Goal: Transaction & Acquisition: Purchase product/service

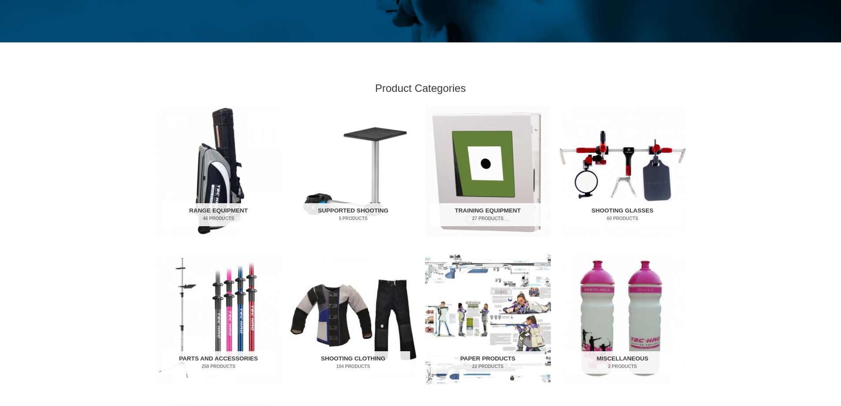
scroll to position [223, 0]
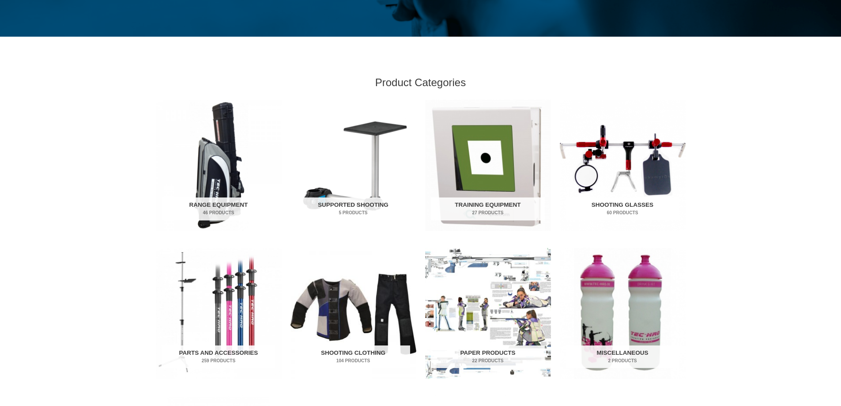
click at [604, 181] on img "Visit product category Shooting Glasses" at bounding box center [623, 165] width 126 height 131
click at [590, 179] on img "Visit product category Shooting Glasses" at bounding box center [623, 165] width 126 height 131
click at [596, 203] on h2 "Shooting Glasses 60 Products" at bounding box center [623, 208] width 114 height 23
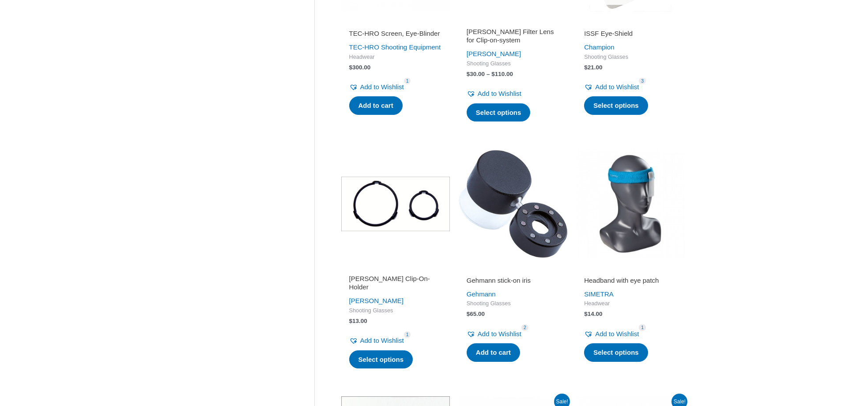
scroll to position [827, 0]
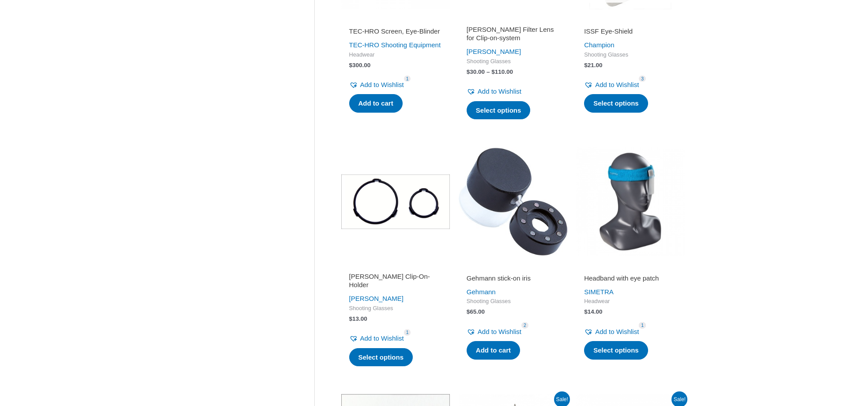
click at [524, 251] on img at bounding box center [513, 201] width 109 height 109
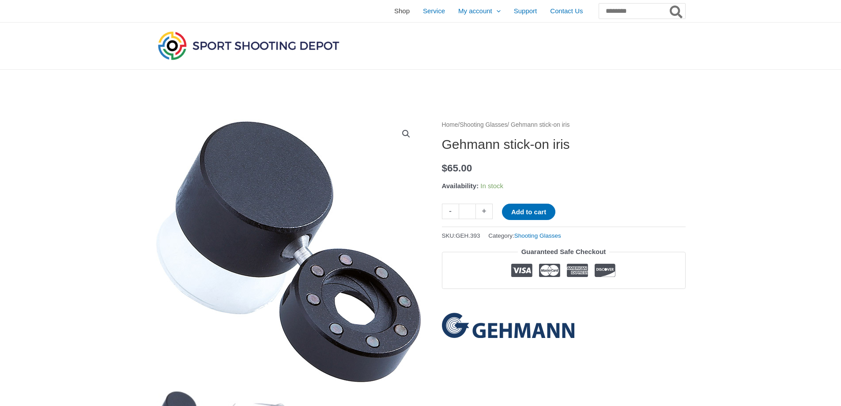
click at [394, 10] on span "Shop" at bounding box center [401, 11] width 15 height 22
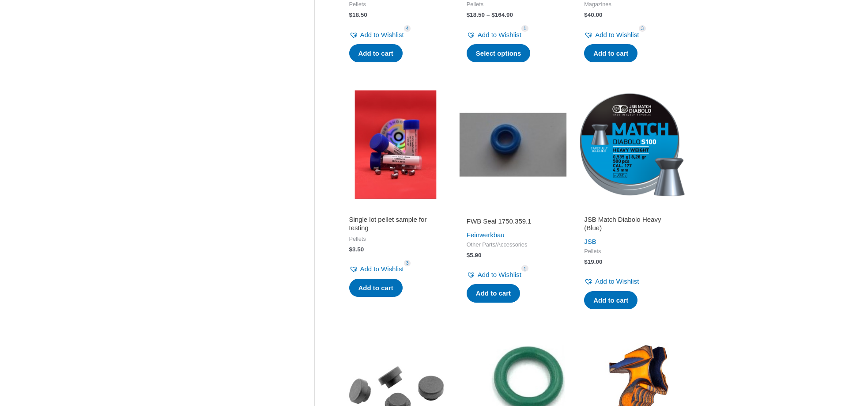
scroll to position [552, 0]
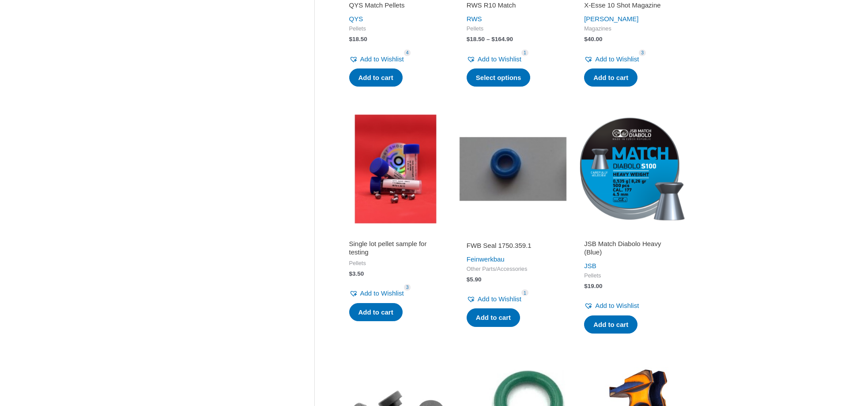
click at [385, 189] on img at bounding box center [395, 168] width 109 height 109
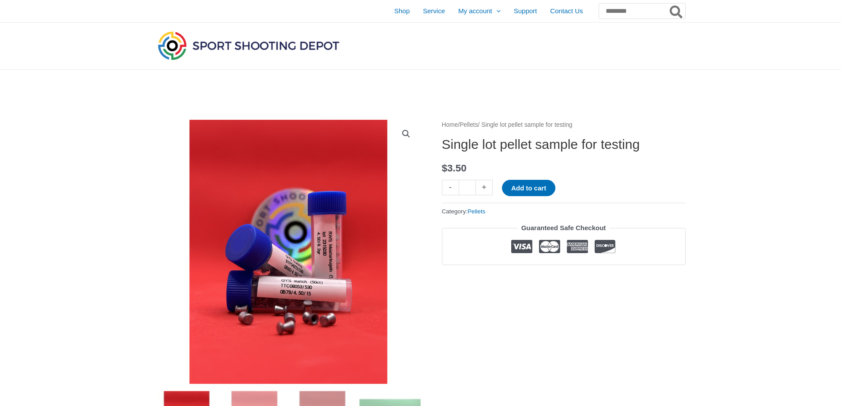
drag, startPoint x: 805, startPoint y: 83, endPoint x: 808, endPoint y: 103, distance: 20.5
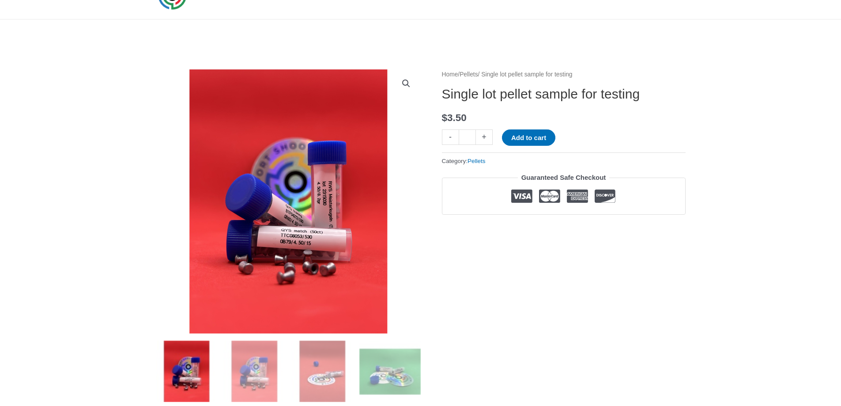
scroll to position [70, 0]
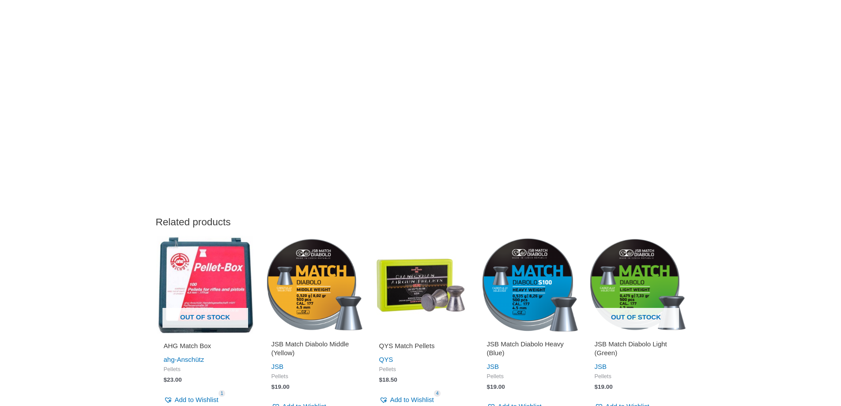
scroll to position [922, 0]
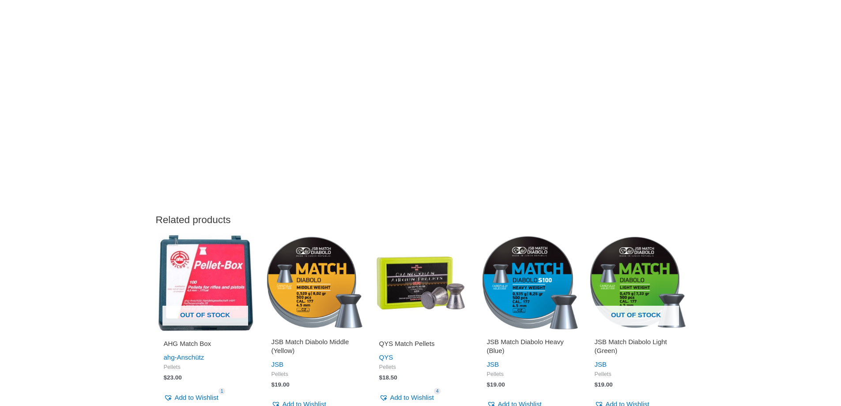
click at [294, 294] on img at bounding box center [313, 282] width 99 height 99
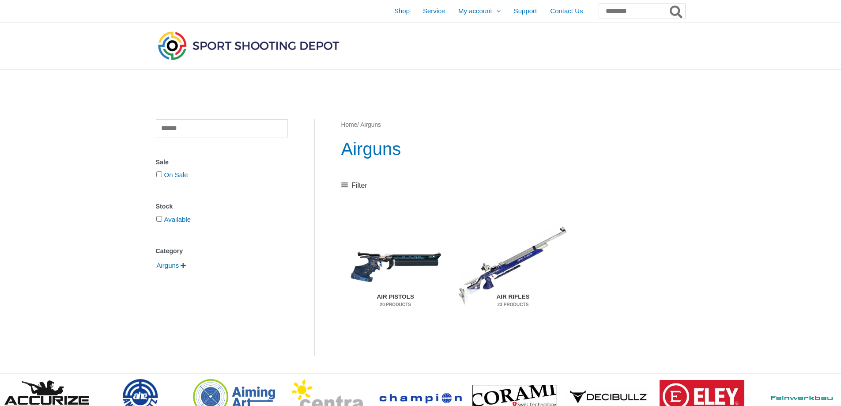
click at [371, 261] on img "Visit product category Air Pistols" at bounding box center [395, 266] width 109 height 114
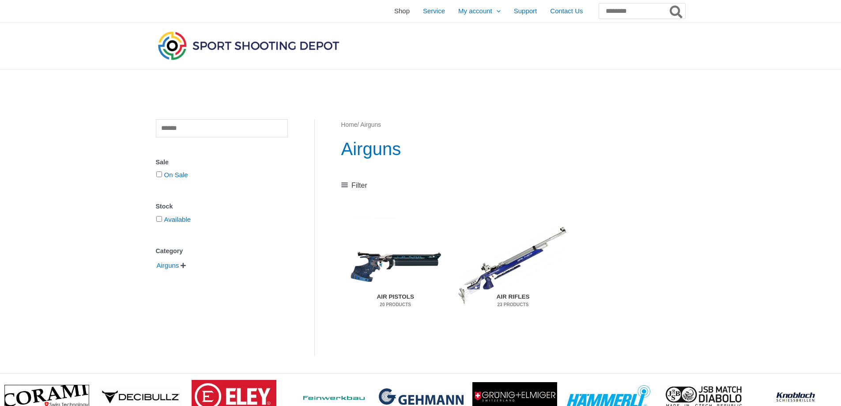
click at [394, 11] on span "Shop" at bounding box center [401, 11] width 15 height 22
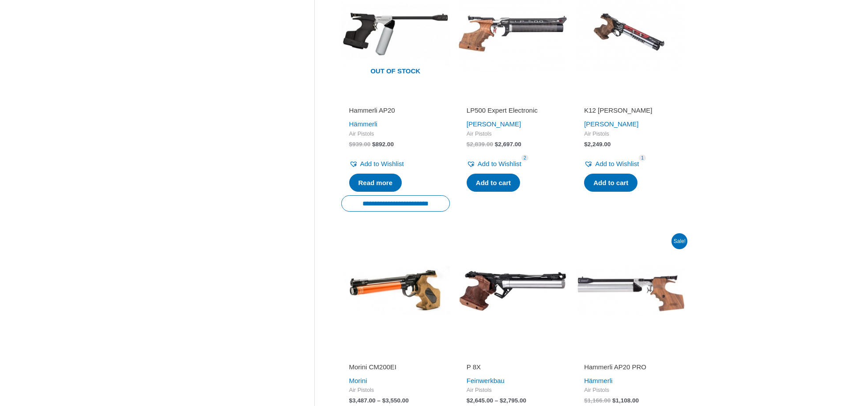
scroll to position [850, 0]
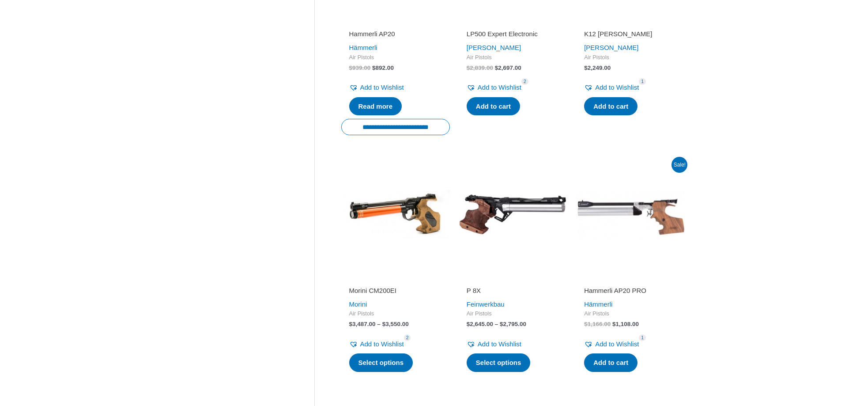
click at [668, 222] on img at bounding box center [630, 213] width 109 height 109
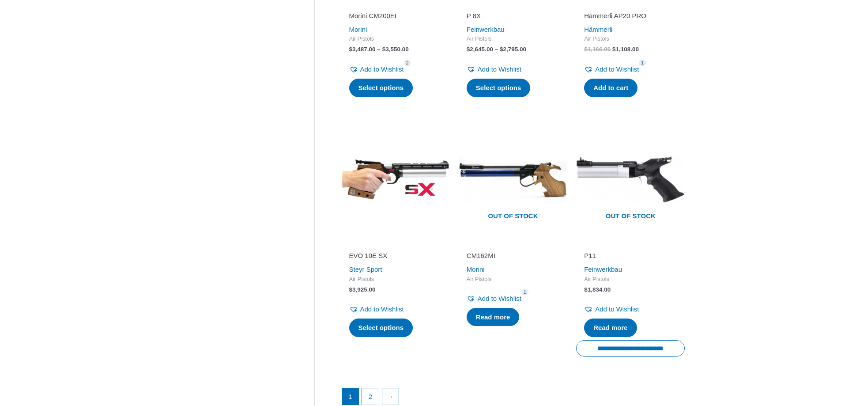
scroll to position [1135, 0]
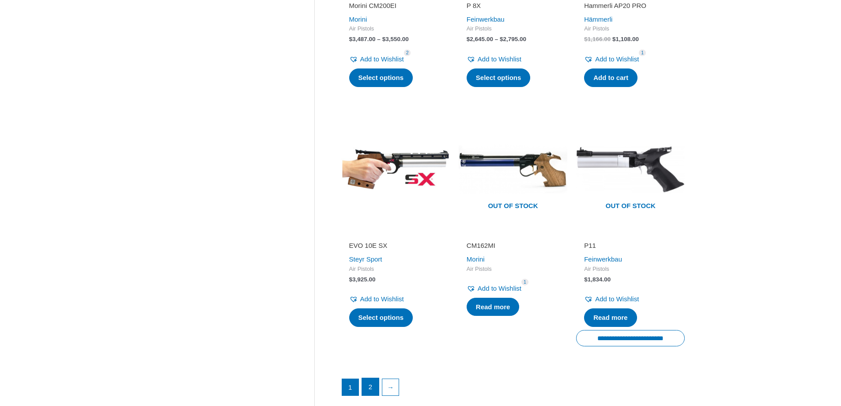
click at [367, 385] on link "2" at bounding box center [370, 387] width 17 height 18
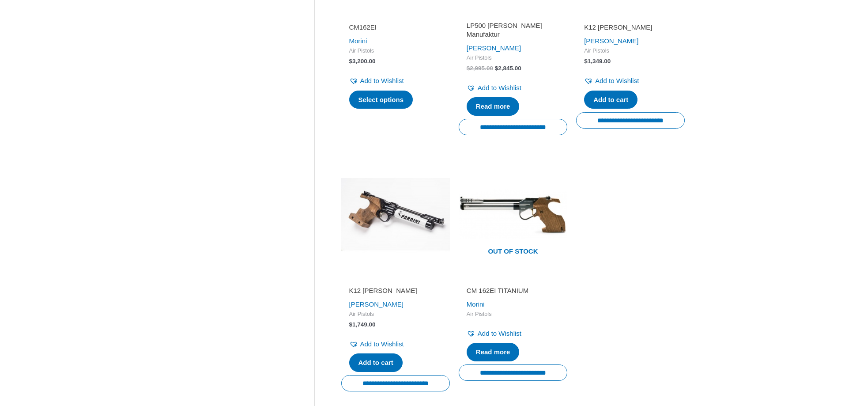
scroll to position [383, 0]
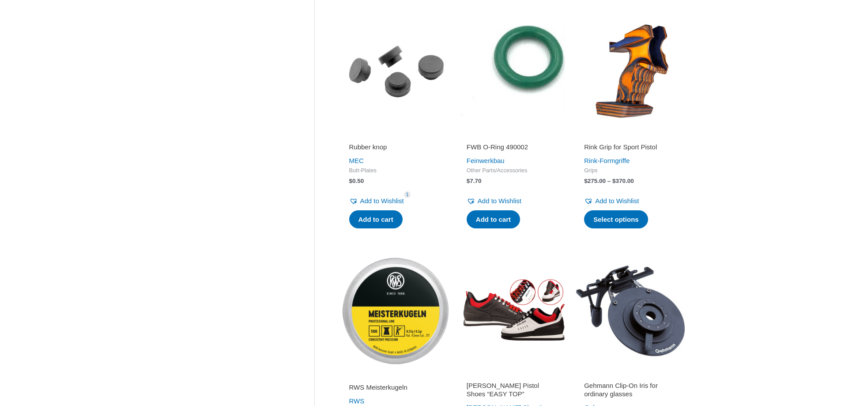
scroll to position [1082, 0]
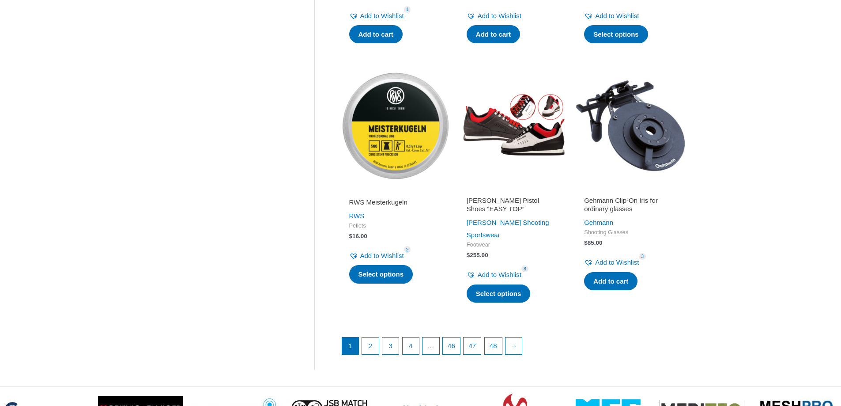
click at [647, 159] on img at bounding box center [630, 125] width 109 height 109
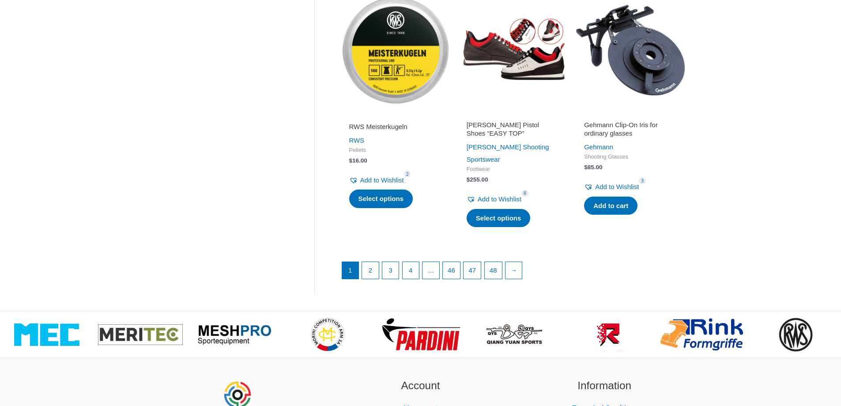
scroll to position [1222, 0]
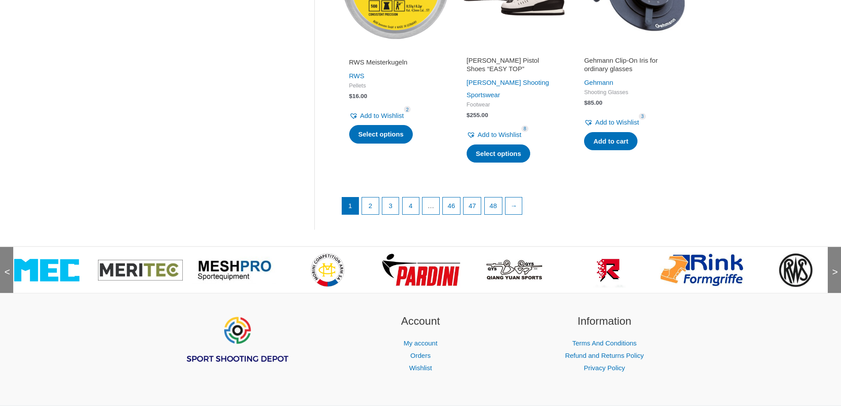
click at [724, 253] on img at bounding box center [702, 270] width 85 height 35
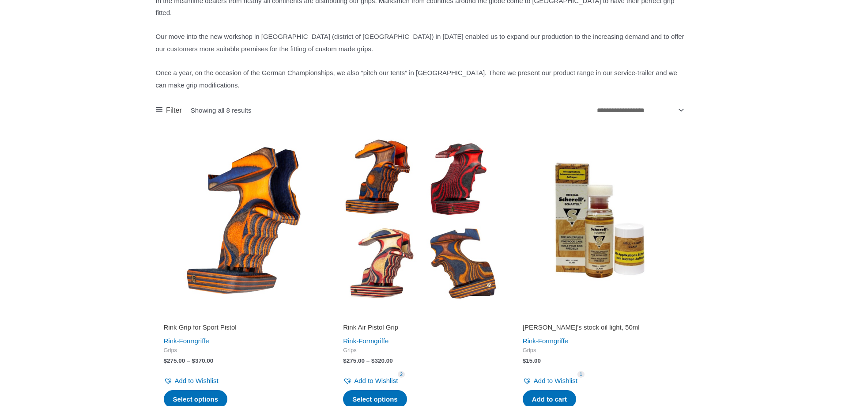
scroll to position [230, 0]
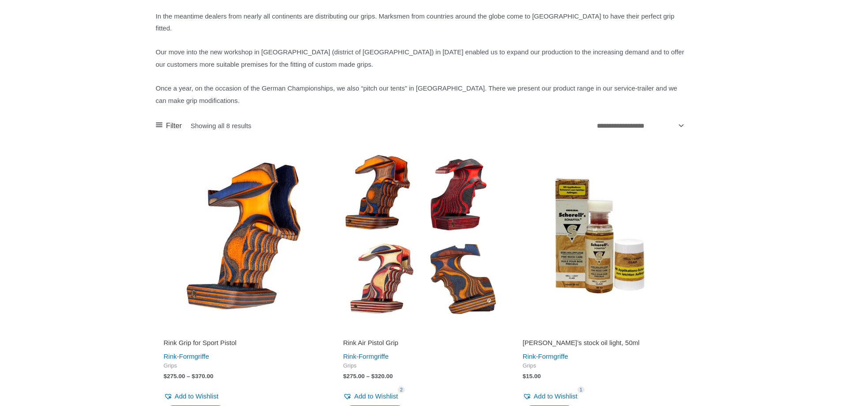
click at [250, 219] on img at bounding box center [241, 235] width 171 height 171
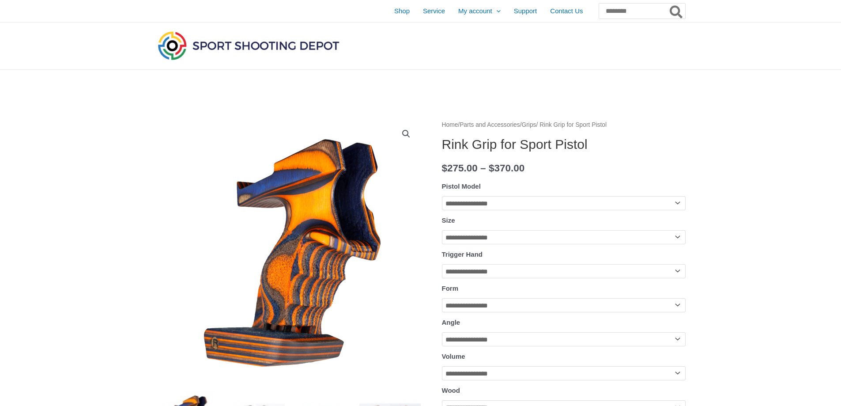
click at [479, 204] on select "**********" at bounding box center [564, 203] width 244 height 14
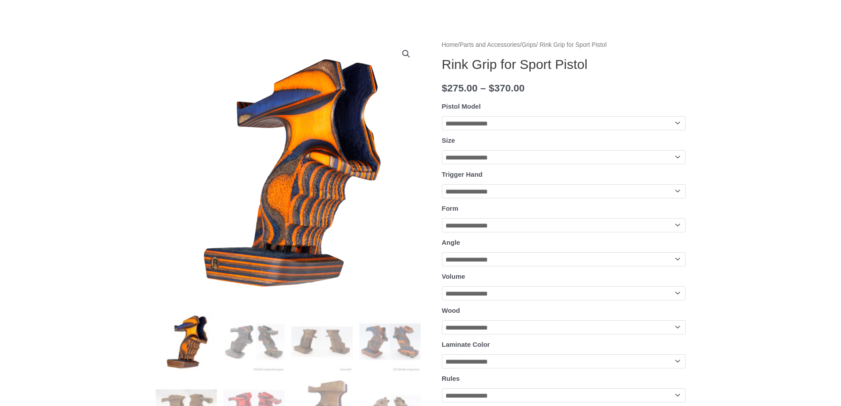
scroll to position [126, 0]
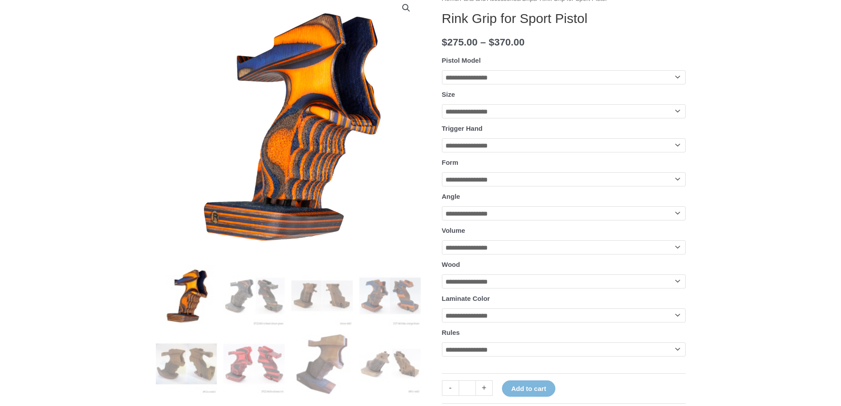
click at [511, 322] on select "**********" at bounding box center [564, 315] width 244 height 14
select select "****"
click at [442, 317] on select "**********" at bounding box center [564, 315] width 244 height 14
click at [502, 183] on select "**********" at bounding box center [564, 179] width 244 height 14
